Goal: Transaction & Acquisition: Purchase product/service

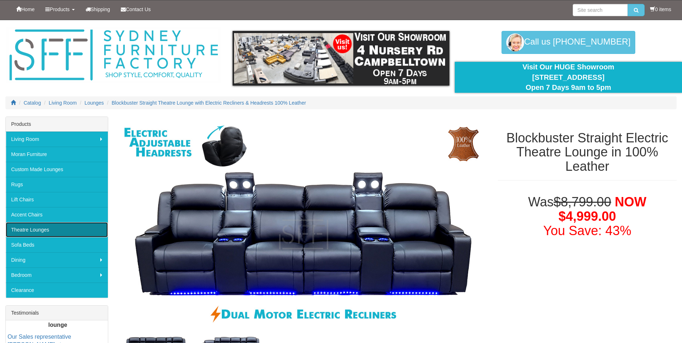
click at [31, 228] on link "Theatre Lounges" at bounding box center [57, 229] width 102 height 15
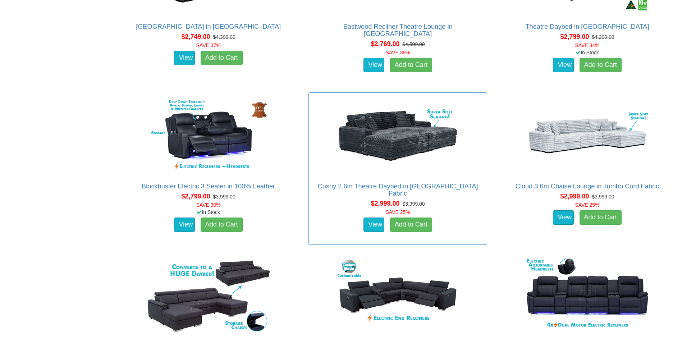
scroll to position [1115, 0]
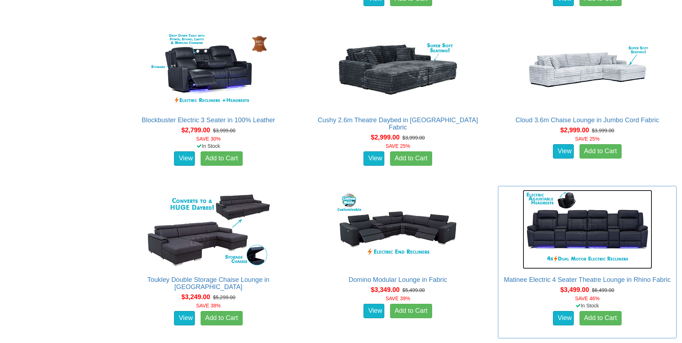
click at [590, 230] on img at bounding box center [587, 229] width 129 height 79
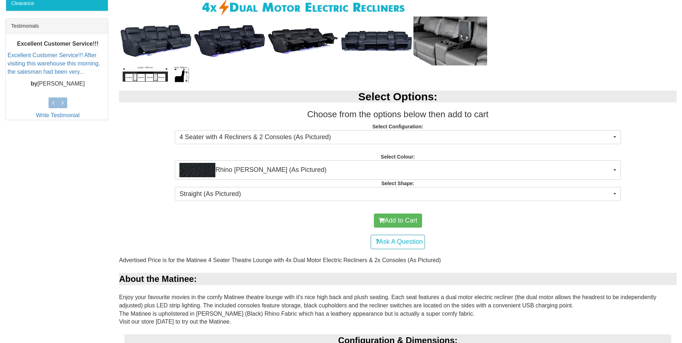
scroll to position [288, 0]
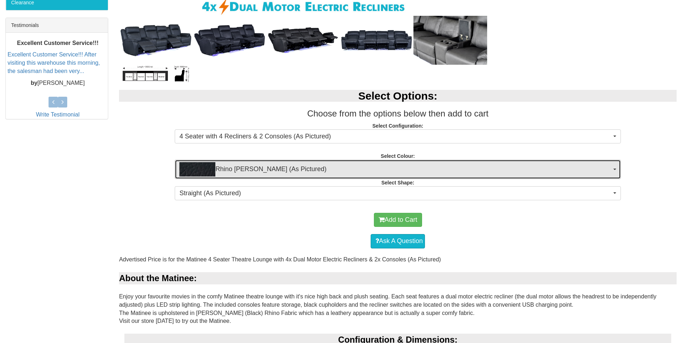
click at [496, 169] on span "Rhino Jett (As Pictured)" at bounding box center [395, 169] width 432 height 14
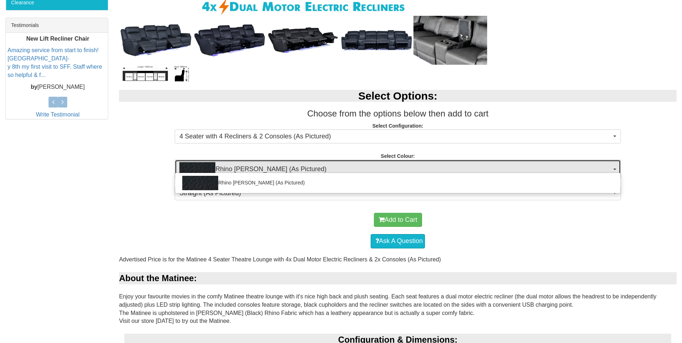
click at [496, 169] on span "Rhino Jett (As Pictured)" at bounding box center [395, 169] width 432 height 14
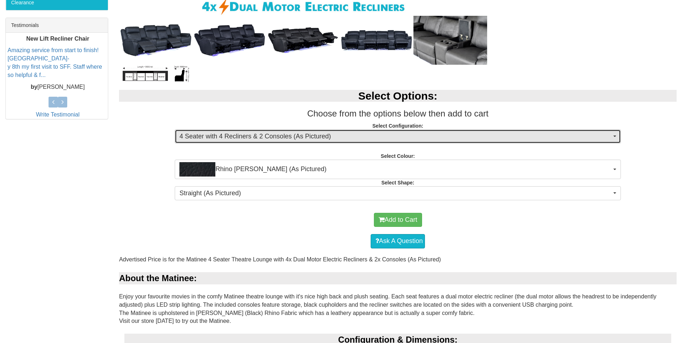
click at [609, 134] on span "4 Seater with 4 Recliners & 2 Consoles (As Pictured)" at bounding box center [395, 136] width 432 height 9
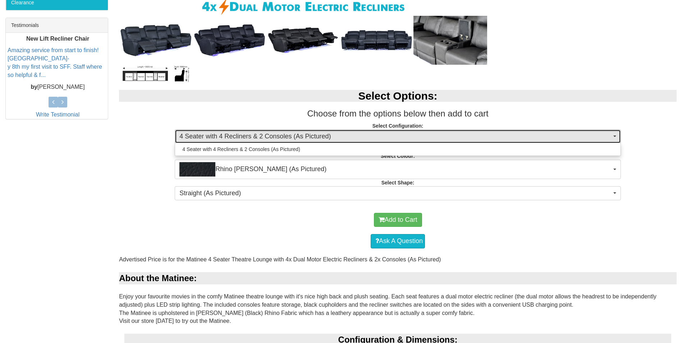
click at [609, 134] on span "4 Seater with 4 Recliners & 2 Consoles (As Pictured)" at bounding box center [395, 136] width 432 height 9
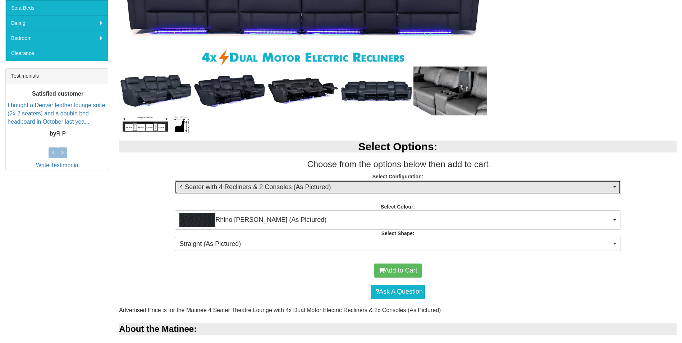
scroll to position [93, 0]
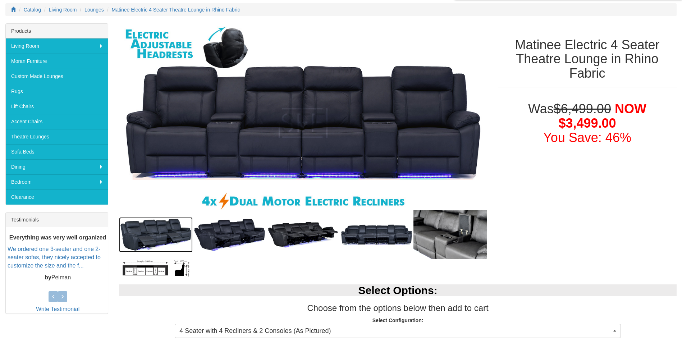
click at [144, 241] on img at bounding box center [156, 235] width 74 height 36
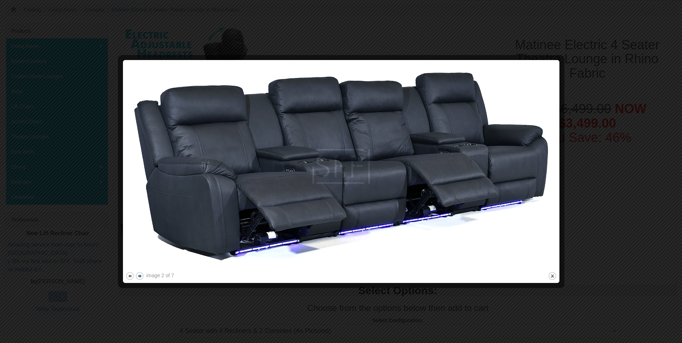
click at [140, 277] on button "next" at bounding box center [139, 275] width 9 height 9
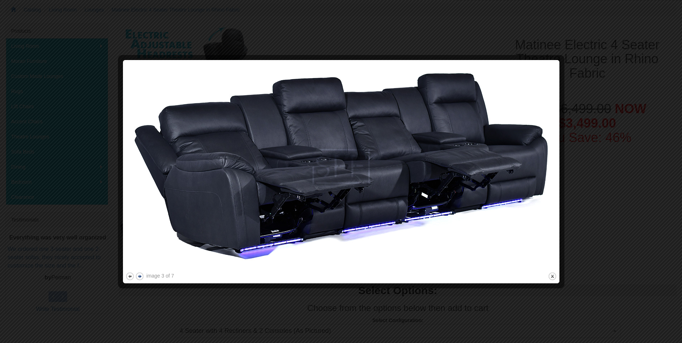
click at [138, 277] on button "next" at bounding box center [139, 276] width 9 height 9
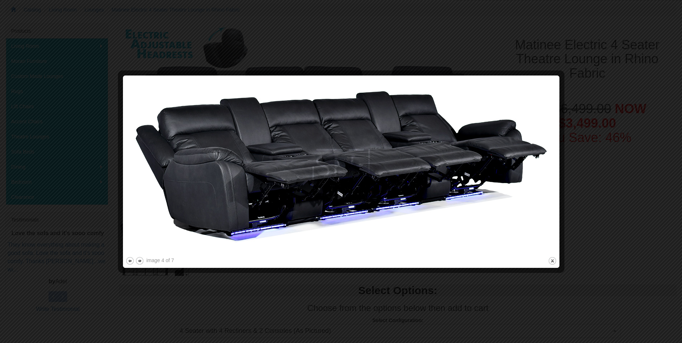
click at [140, 277] on div at bounding box center [341, 171] width 682 height 343
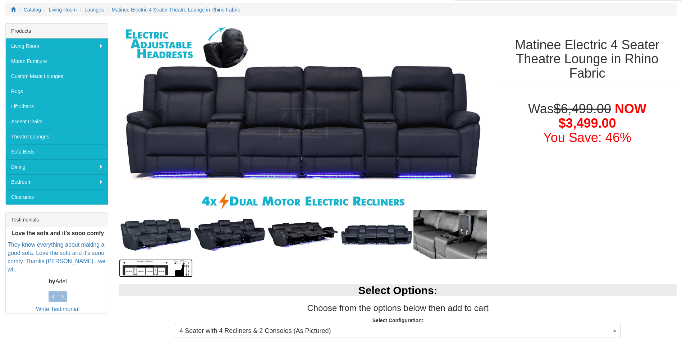
click at [140, 277] on img at bounding box center [156, 268] width 74 height 18
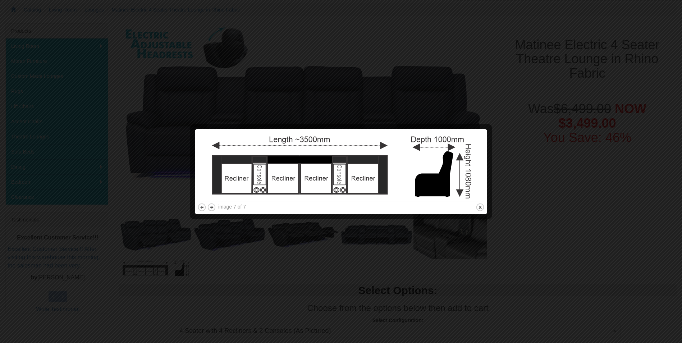
click at [140, 277] on div at bounding box center [341, 171] width 682 height 343
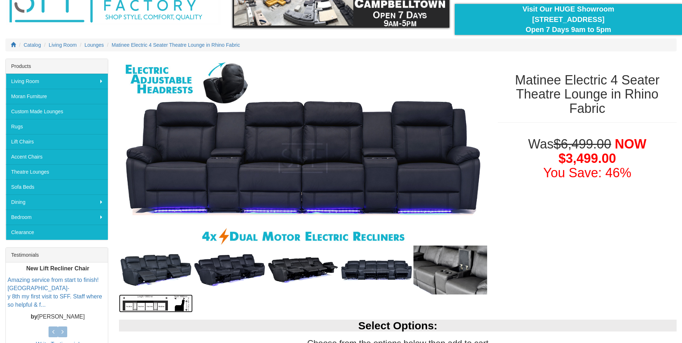
scroll to position [57, 0]
